Goal: Browse casually

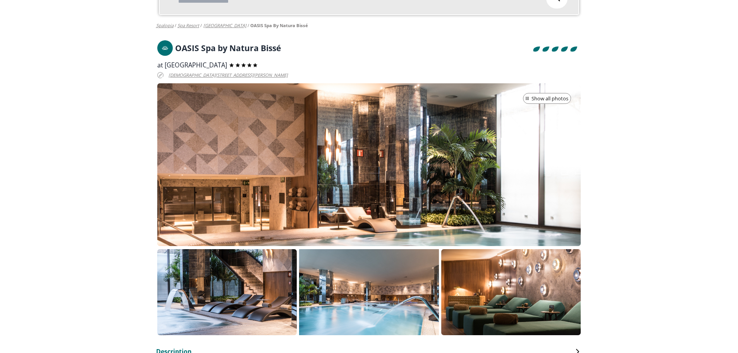
scroll to position [77, 0]
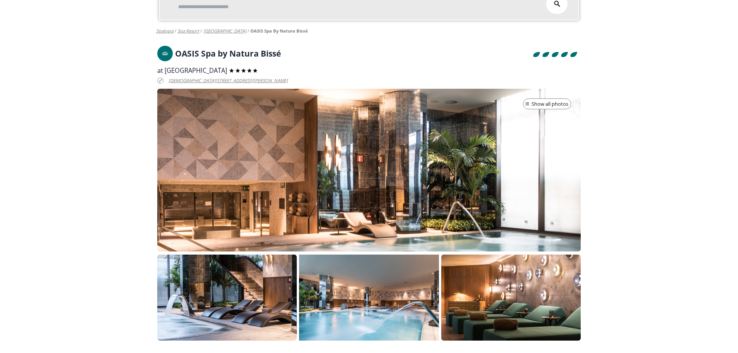
click at [560, 106] on font "Show all photos" at bounding box center [550, 103] width 37 height 7
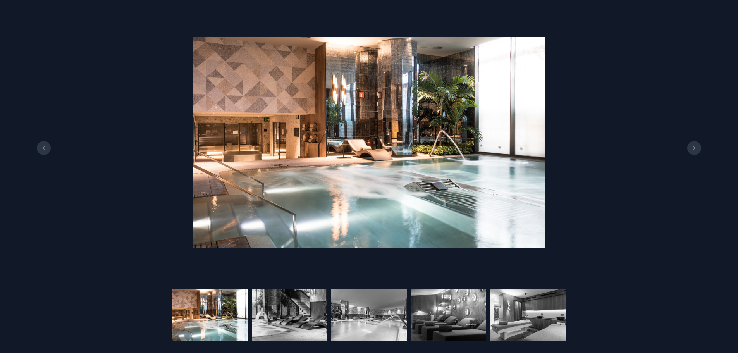
click at [694, 148] on icon at bounding box center [694, 148] width 6 height 4
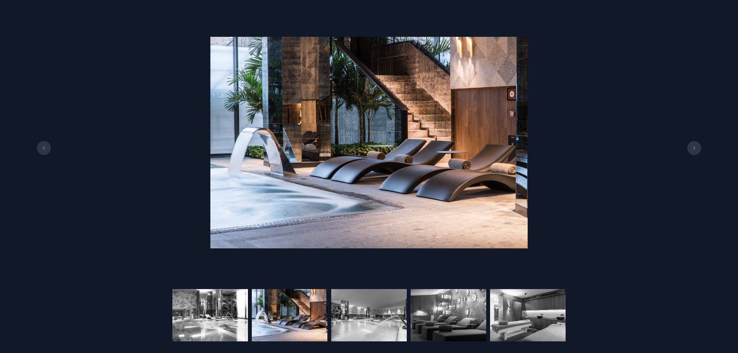
click at [692, 148] on icon at bounding box center [694, 148] width 6 height 4
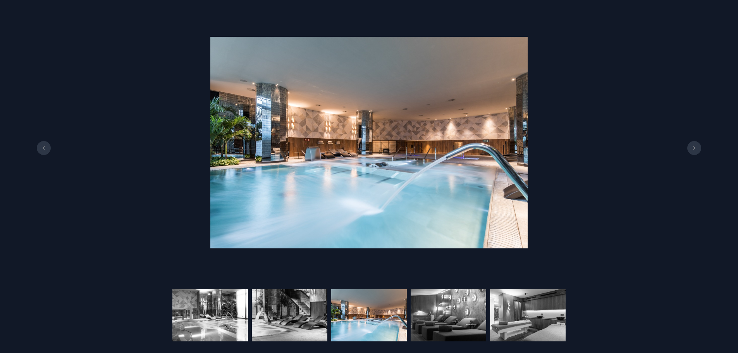
click at [693, 147] on icon at bounding box center [694, 148] width 6 height 4
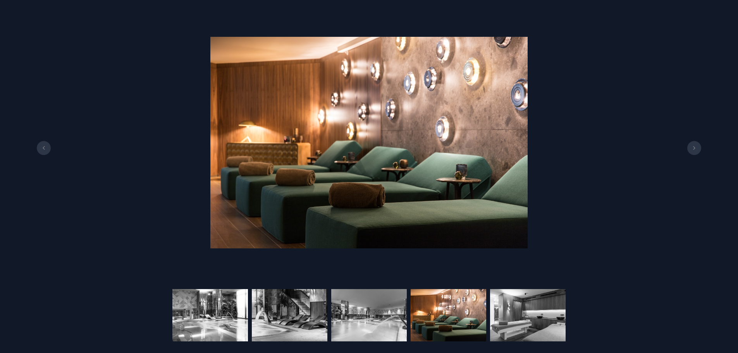
click at [692, 147] on icon at bounding box center [694, 148] width 6 height 4
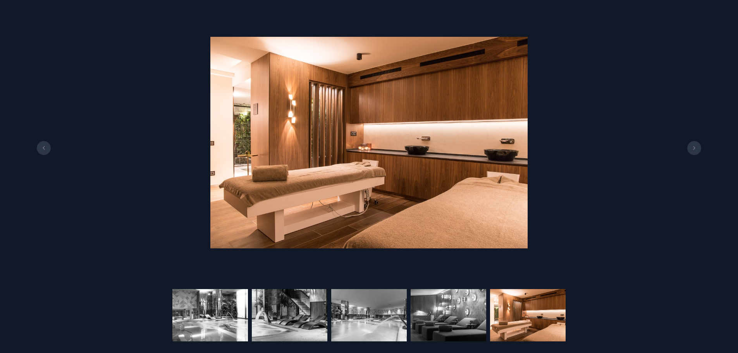
click at [692, 147] on icon at bounding box center [694, 148] width 6 height 4
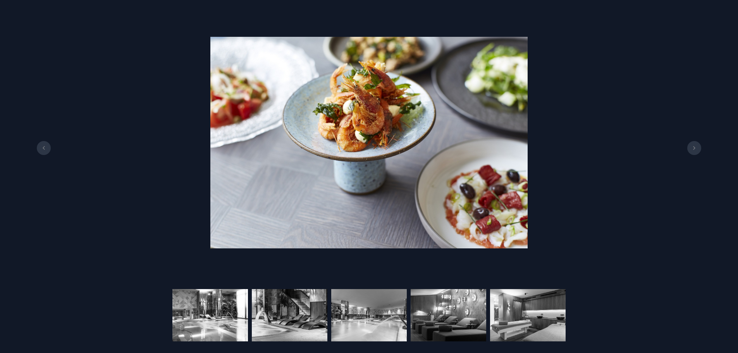
click at [691, 148] on button at bounding box center [694, 148] width 14 height 14
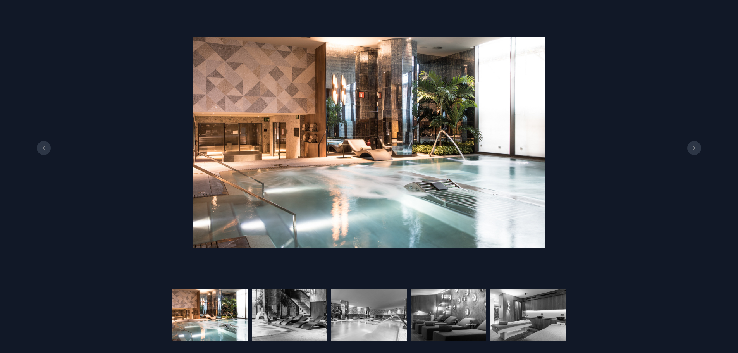
click at [691, 148] on button at bounding box center [694, 148] width 14 height 14
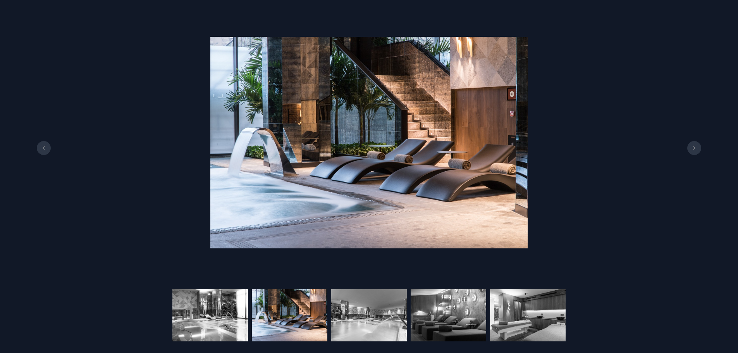
click at [691, 148] on button at bounding box center [694, 148] width 14 height 14
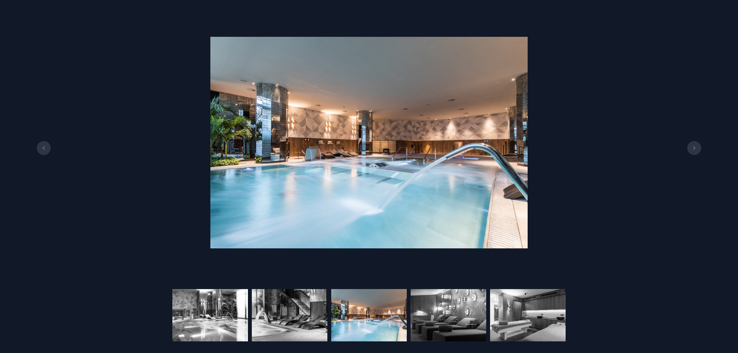
click at [691, 148] on button at bounding box center [694, 148] width 14 height 14
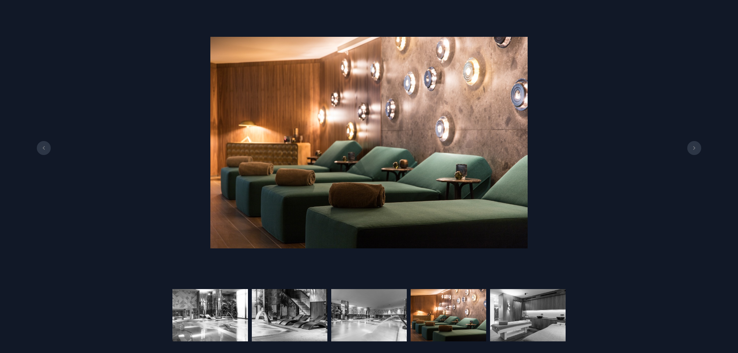
click at [691, 148] on button at bounding box center [694, 148] width 14 height 14
